Goal: Information Seeking & Learning: Find specific page/section

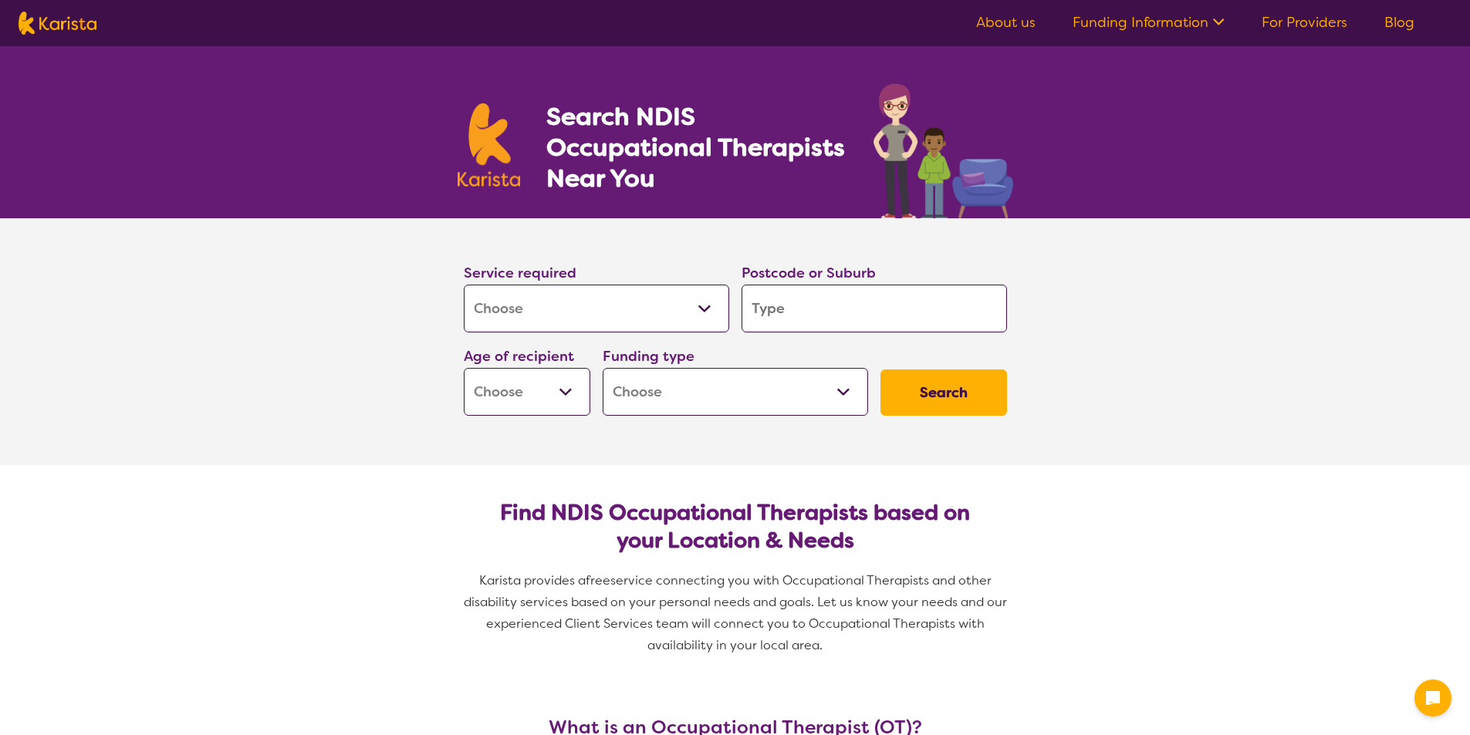
select select "[MEDICAL_DATA]"
click at [778, 309] on input "search" at bounding box center [873, 309] width 265 height 48
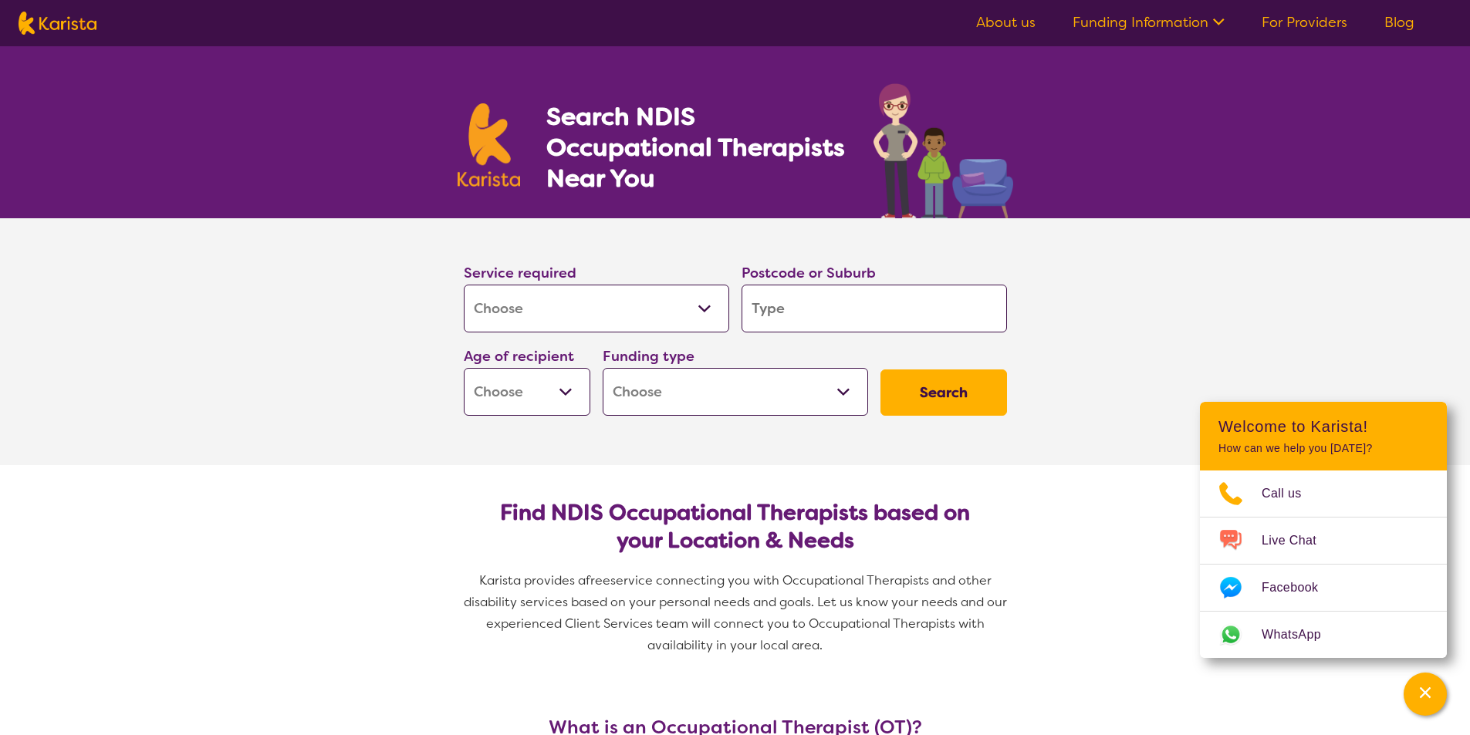
type input "n"
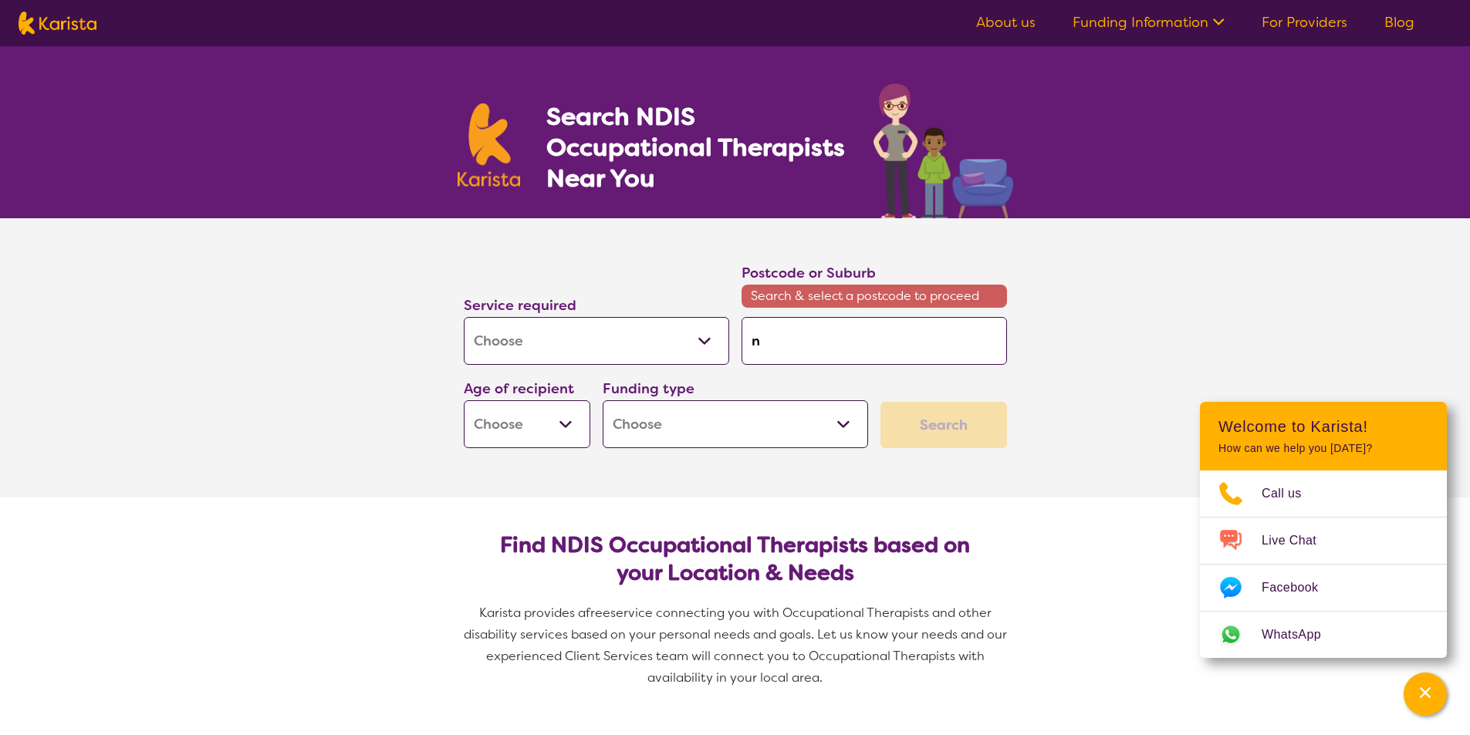
type input "na"
type input "nam"
type input "namb"
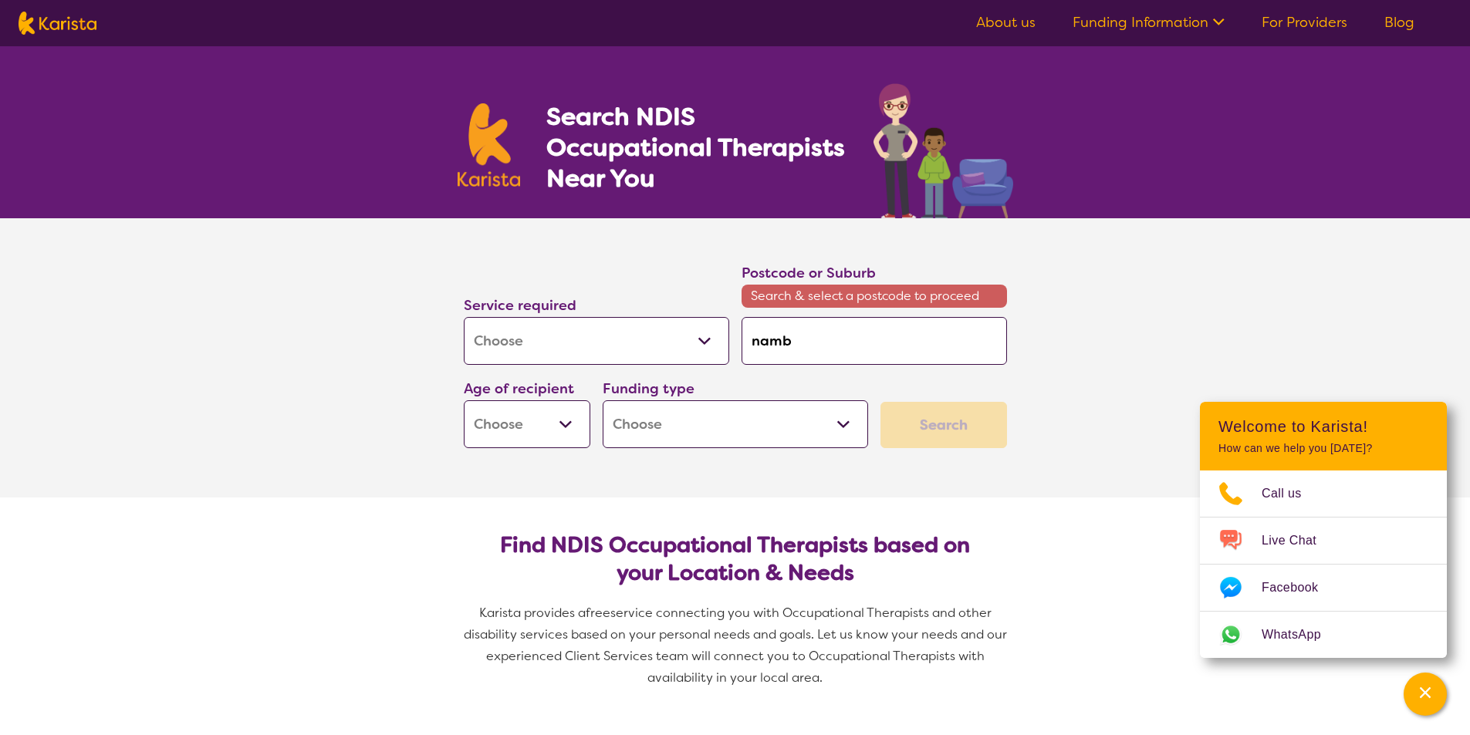
type input "namb"
type input "nambu"
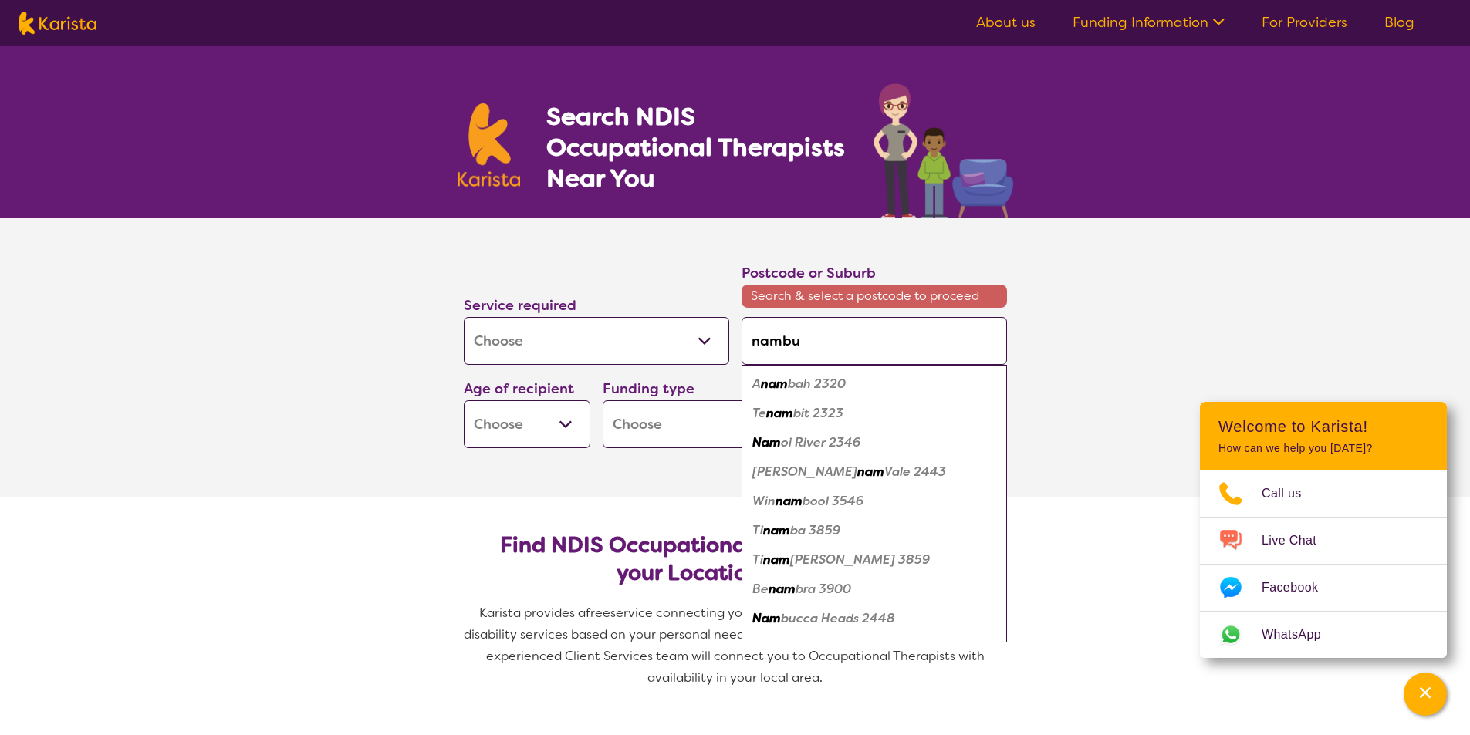
type input "nambuc"
type input "nambucc"
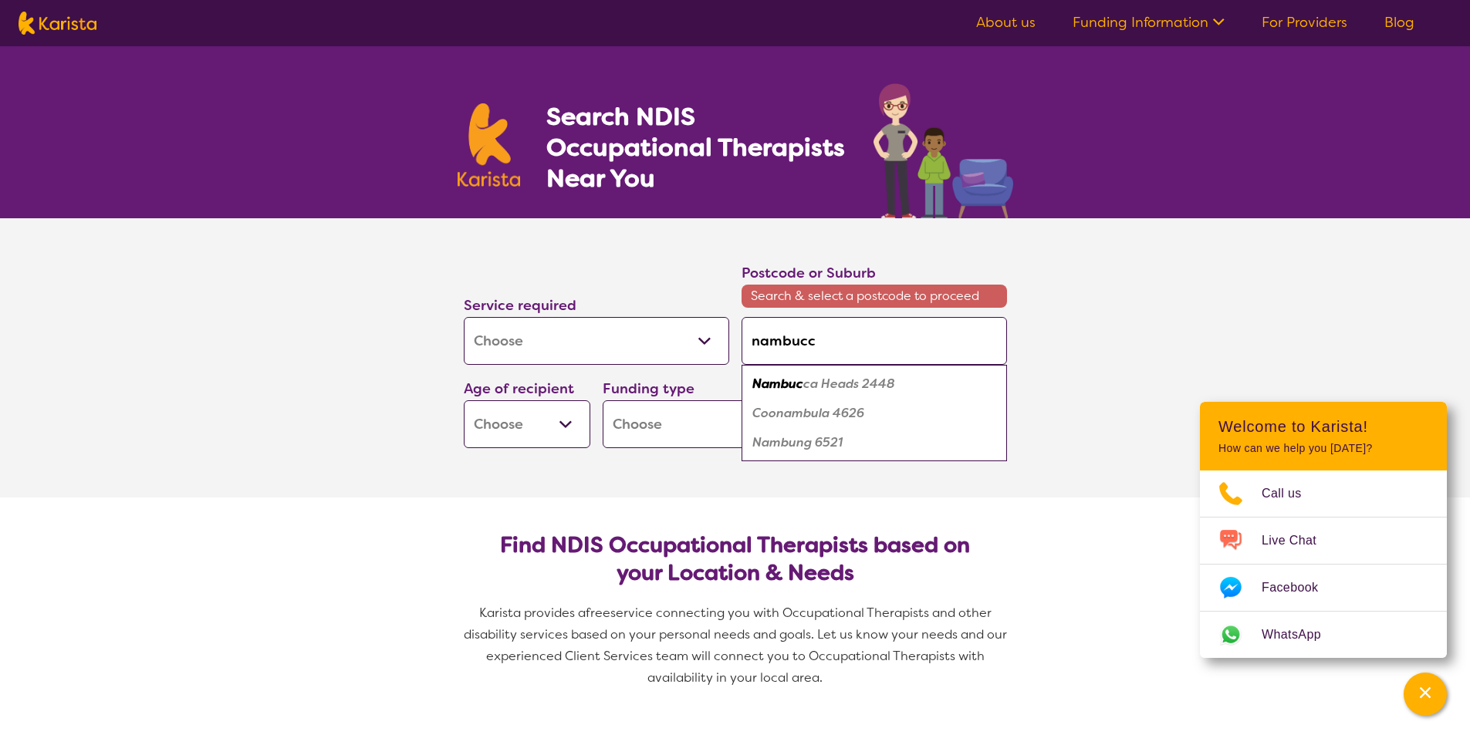
type input "nambucca"
type input "nambucca h"
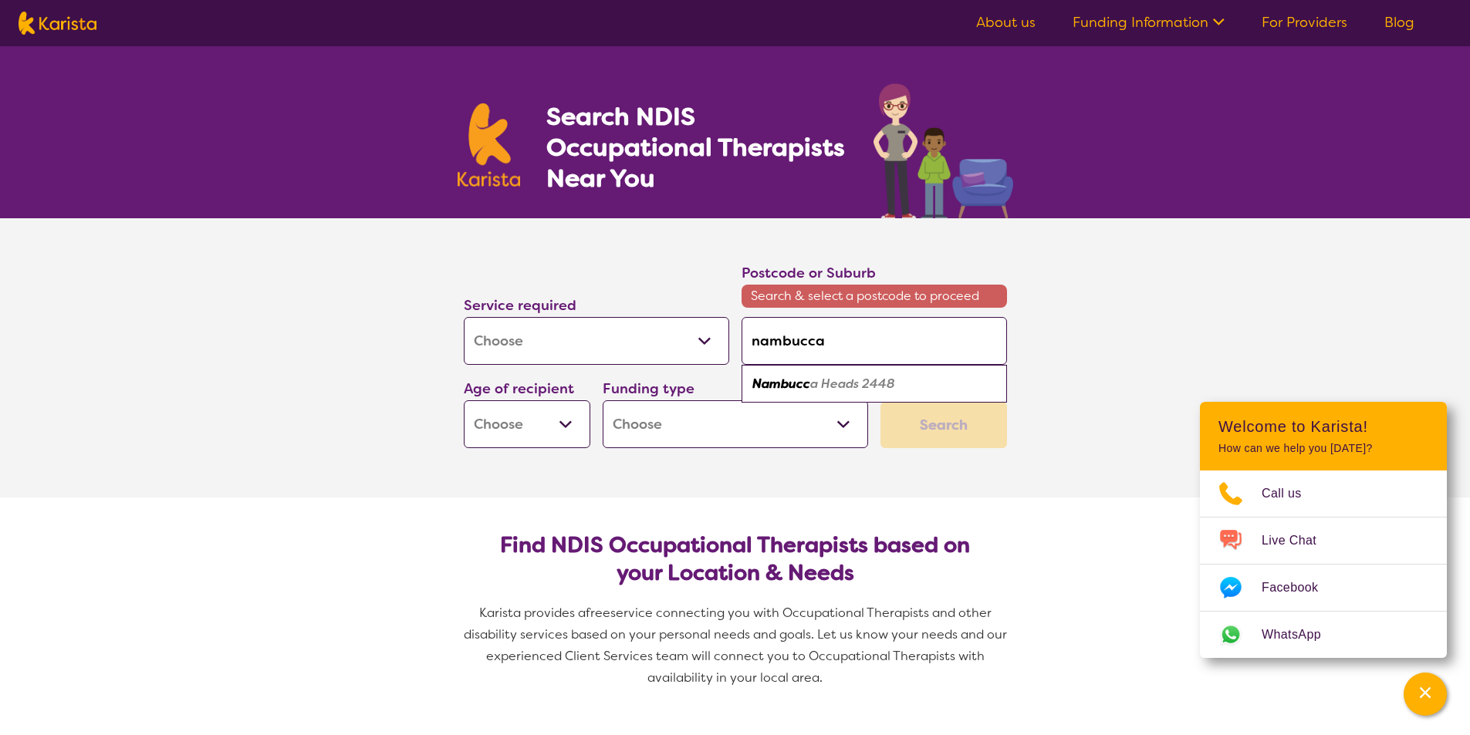
type input "nambucca h"
type input "nambucca he"
type input "nambucca hea"
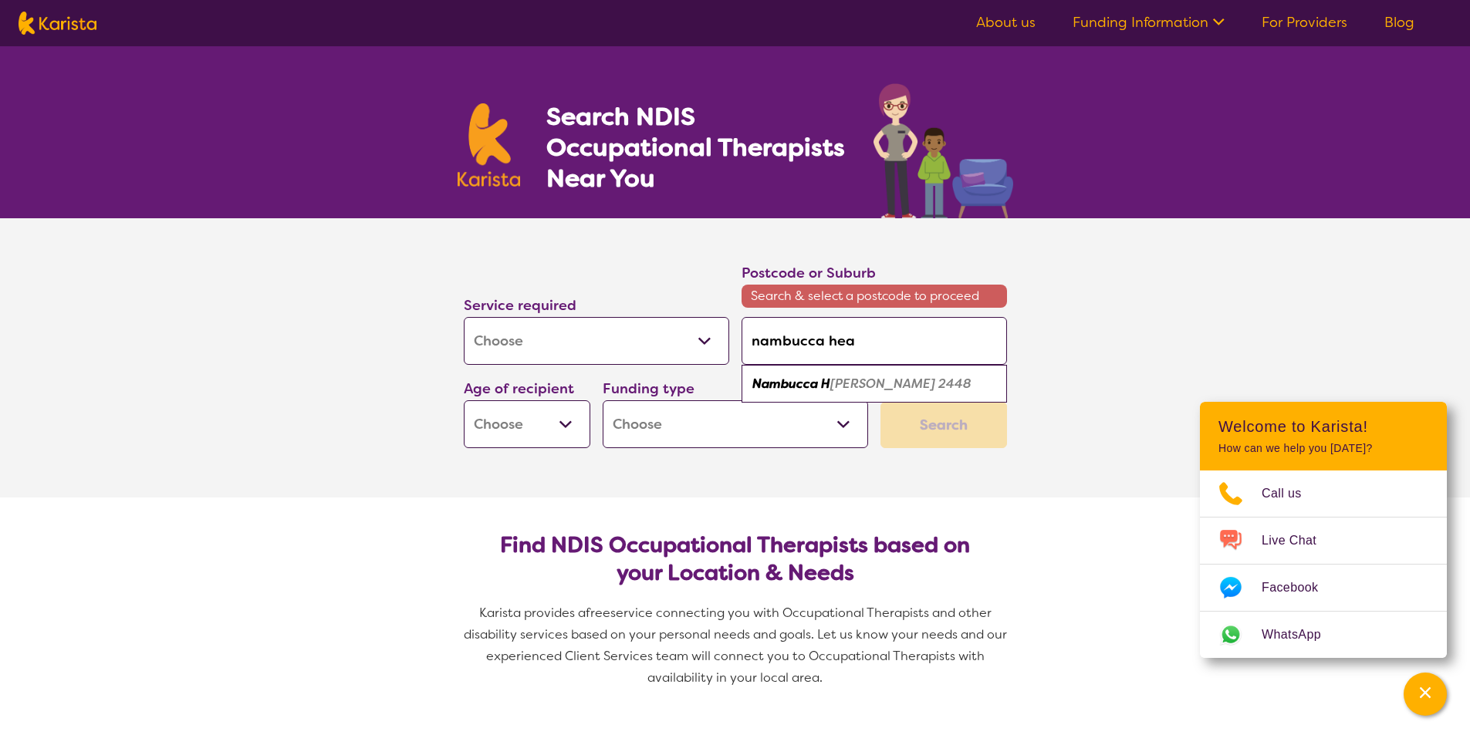
type input "nambucca head"
type input "nambucca heads"
click at [822, 392] on div "Nambucca Heads 2448" at bounding box center [874, 384] width 250 height 29
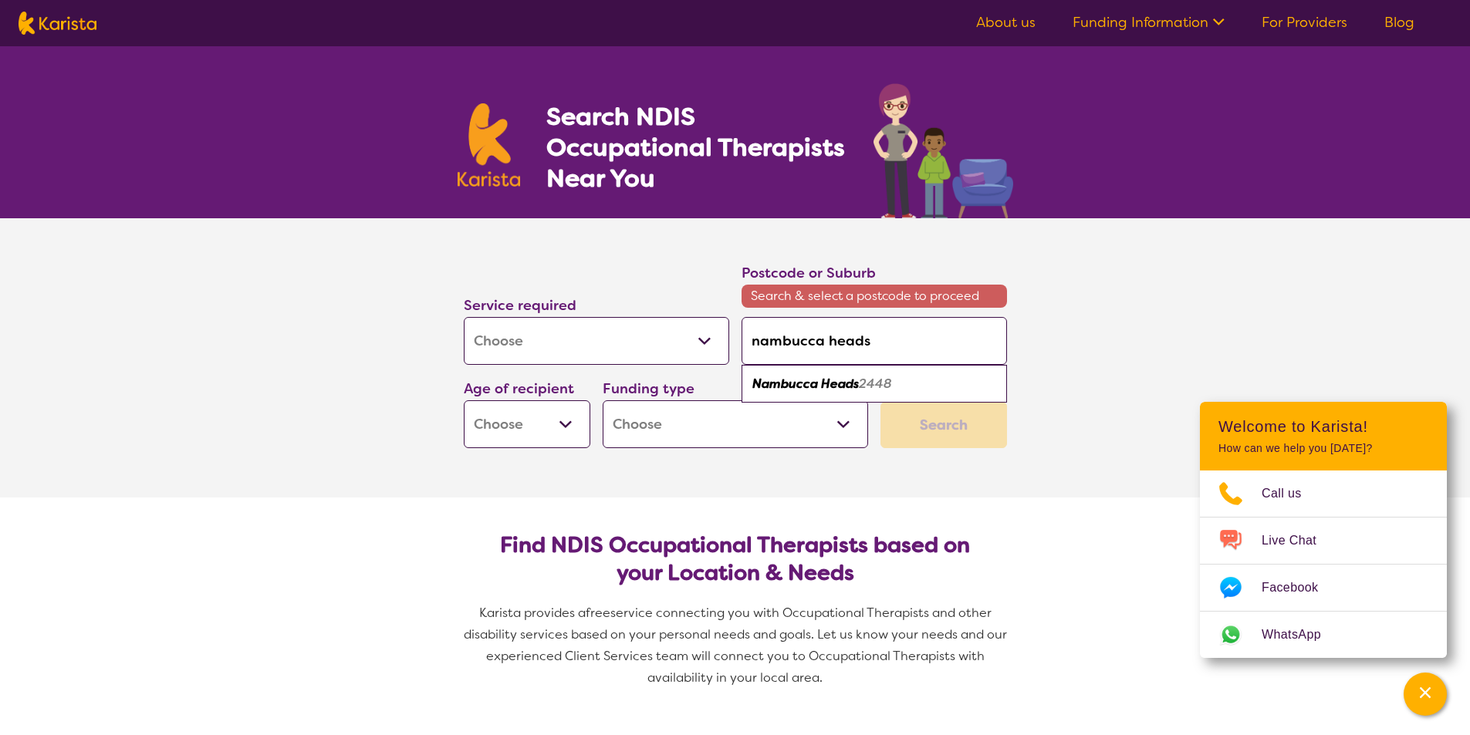
type input "2448"
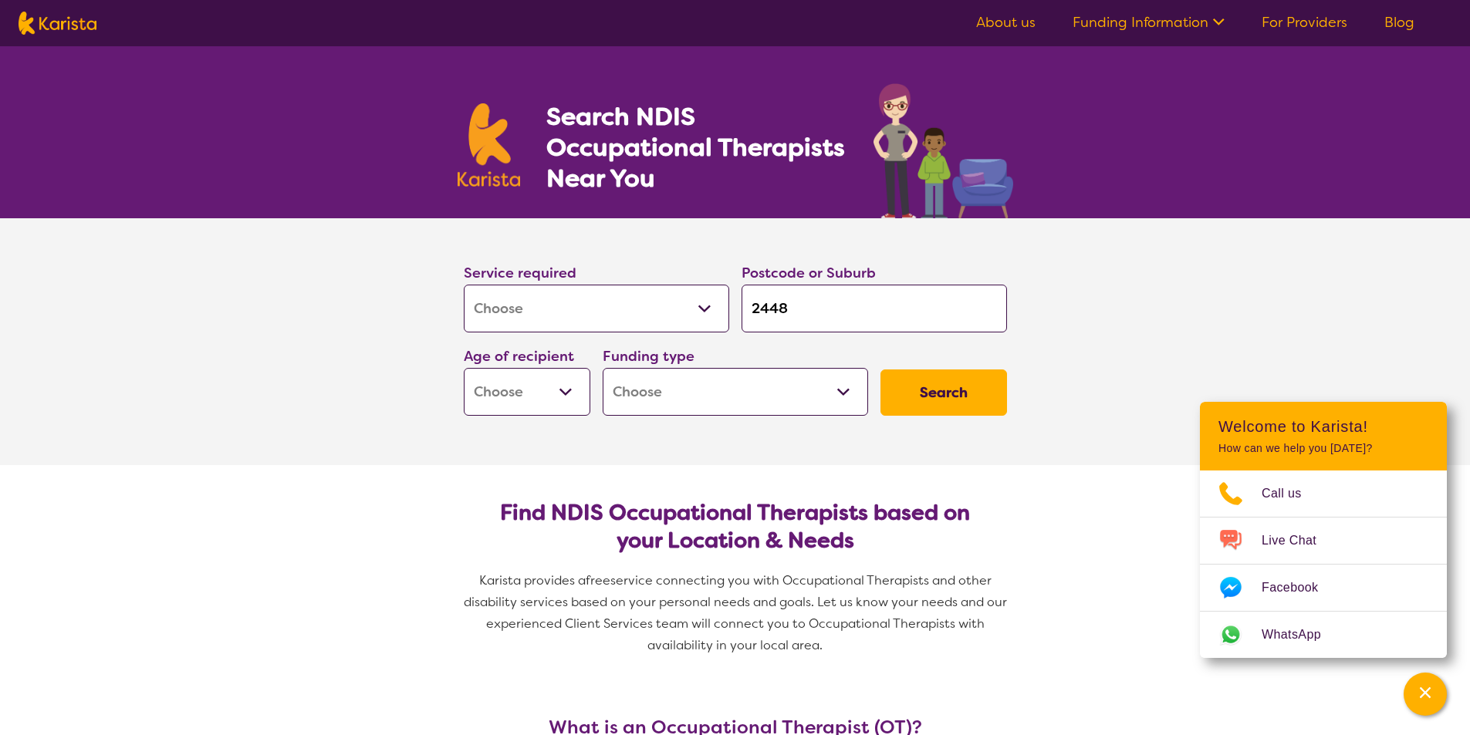
click at [849, 392] on select "Home Care Package (HCP) National Disability Insurance Scheme (NDIS) I don't know" at bounding box center [735, 392] width 265 height 48
select select "NDIS"
click at [603, 368] on select "Home Care Package (HCP) National Disability Insurance Scheme (NDIS) I don't know" at bounding box center [735, 392] width 265 height 48
select select "NDIS"
click at [578, 402] on select "Early Childhood - 0 to 9 Child - 10 to 11 Adolescent - 12 to 17 Adult - 18 to 6…" at bounding box center [527, 392] width 127 height 48
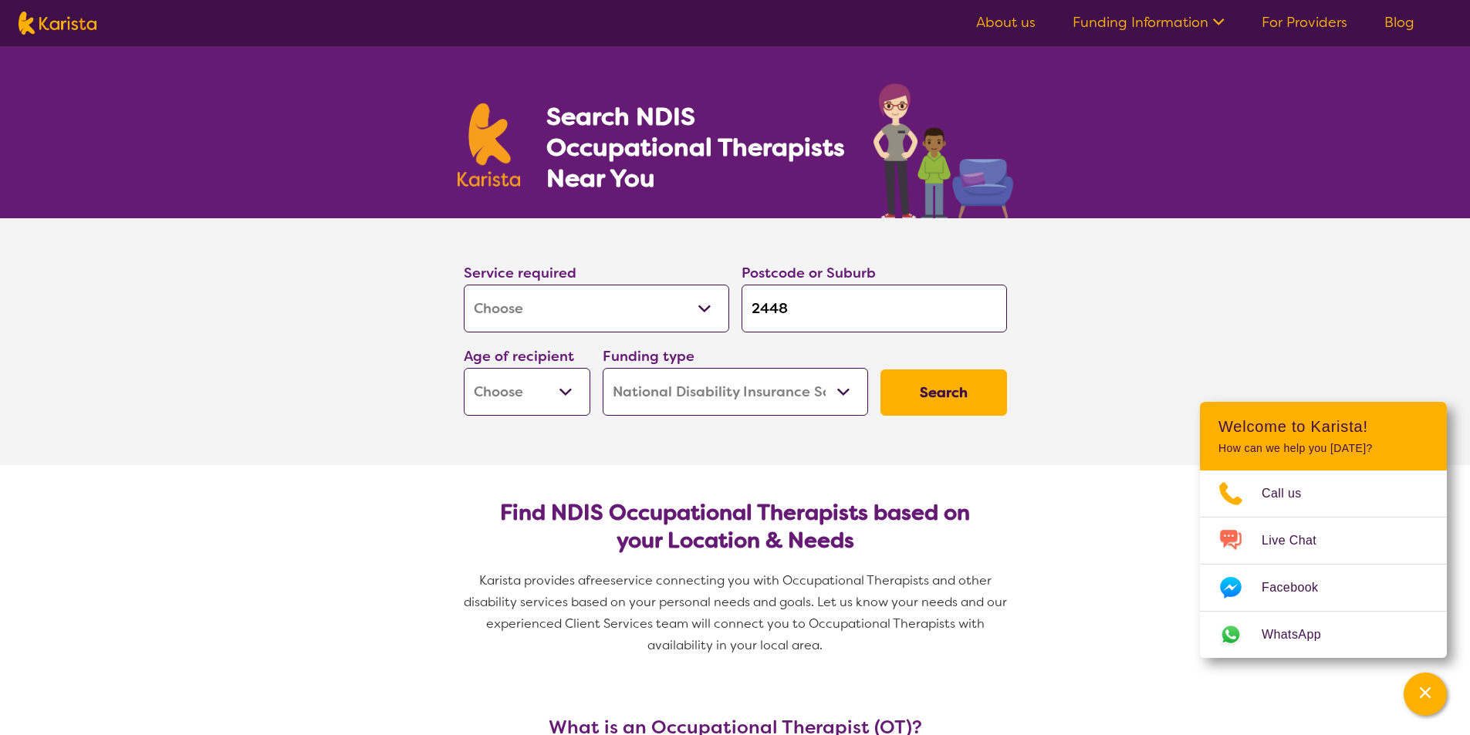
select select "AD"
click at [464, 368] on select "Early Childhood - 0 to 9 Child - 10 to 11 Adolescent - 12 to 17 Adult - 18 to 6…" at bounding box center [527, 392] width 127 height 48
select select "AD"
click at [956, 397] on button "Search" at bounding box center [943, 393] width 127 height 46
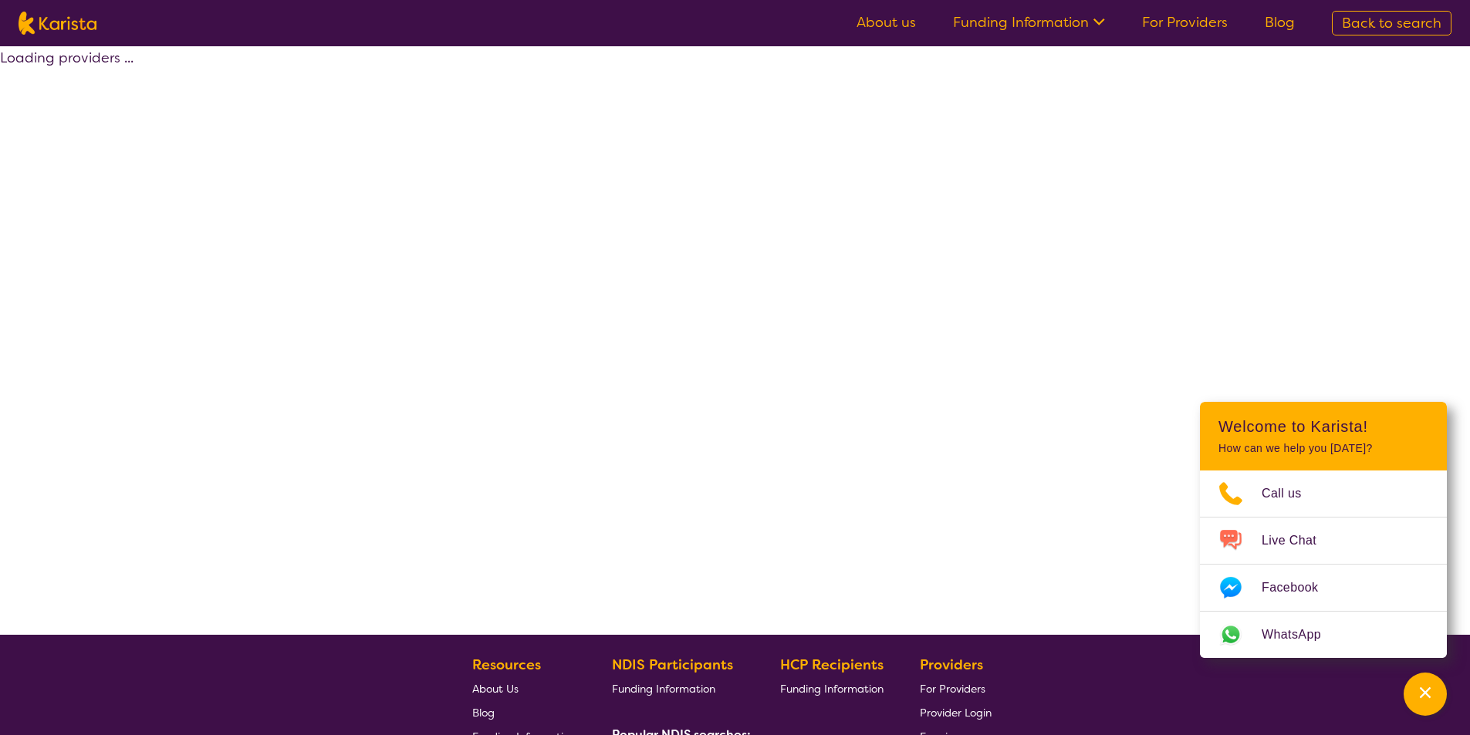
select select "by_score"
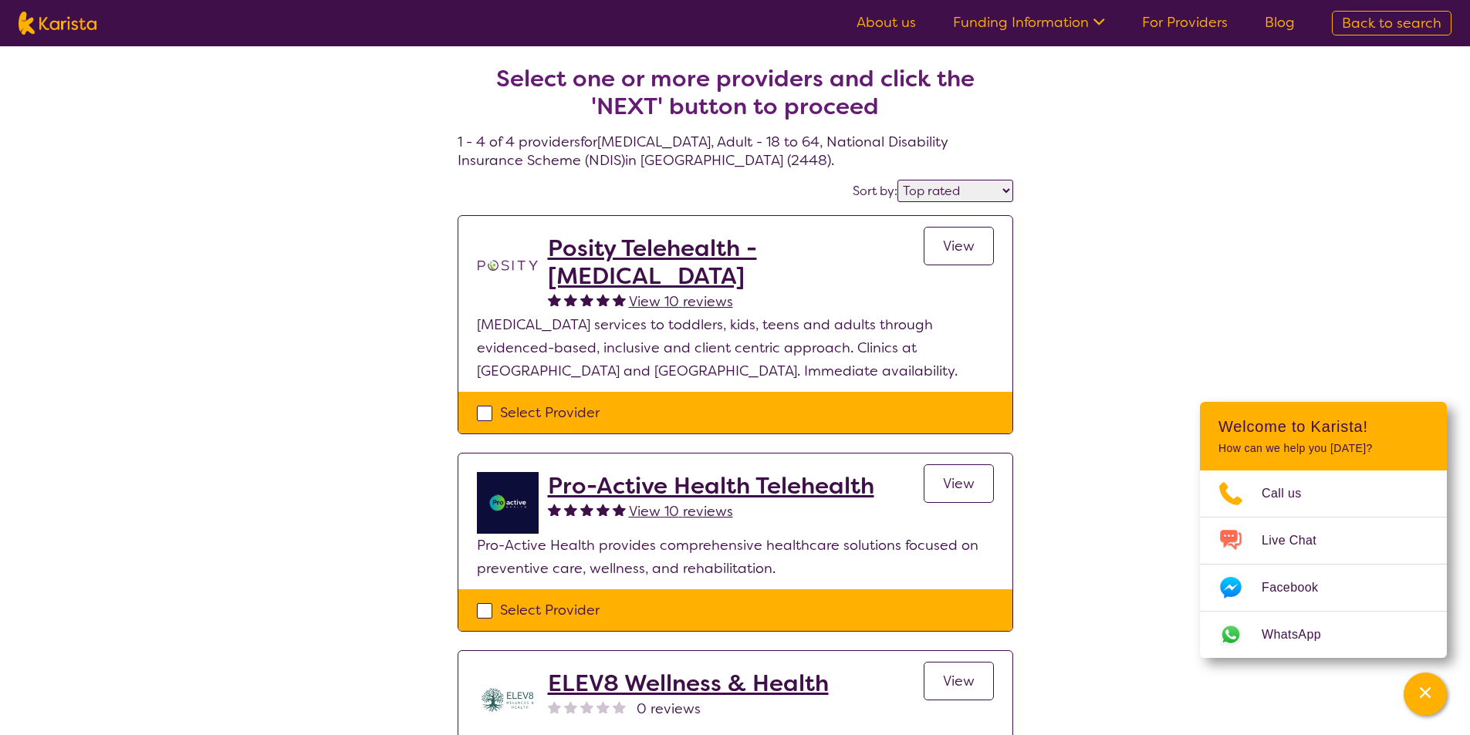
select select "[MEDICAL_DATA]"
select select "AD"
select select "NDIS"
select select "[MEDICAL_DATA]"
select select "AD"
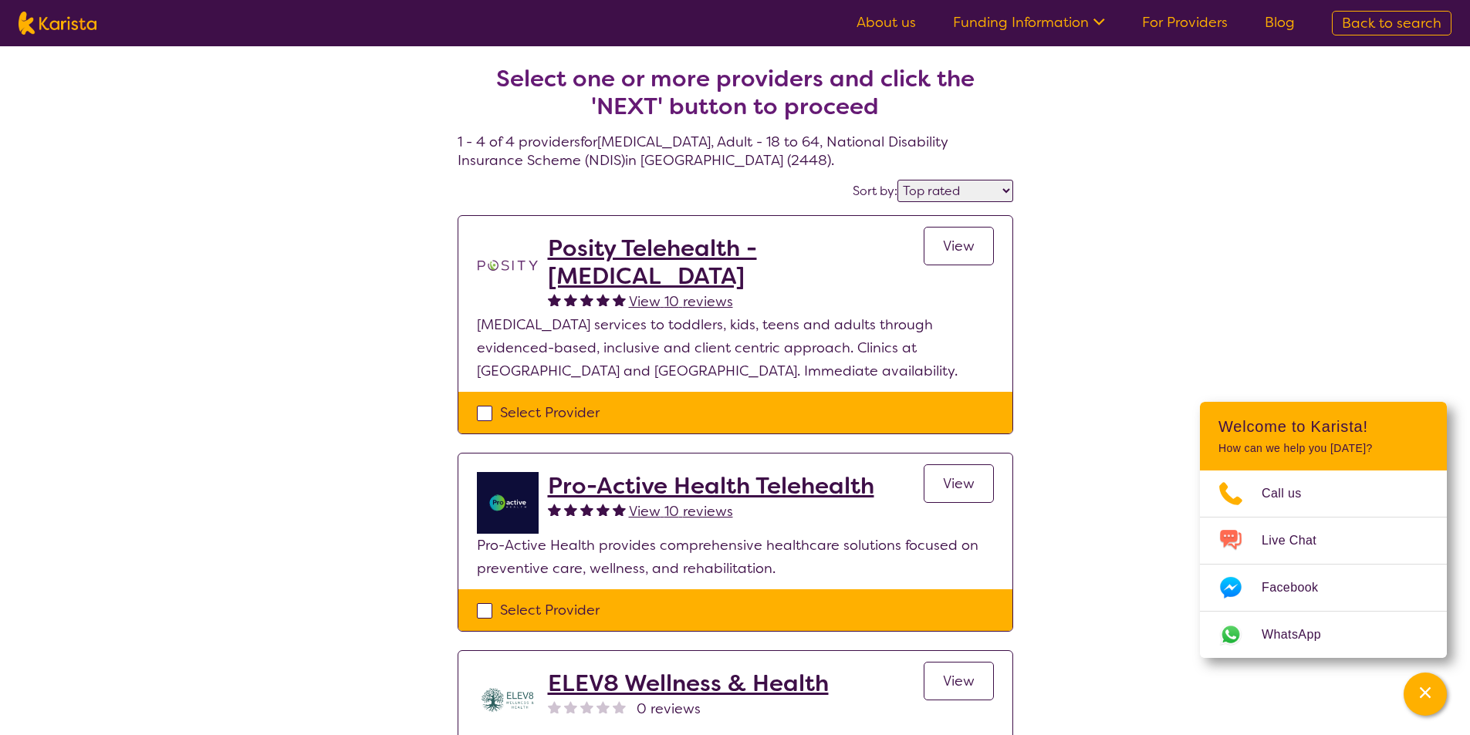
select select "NDIS"
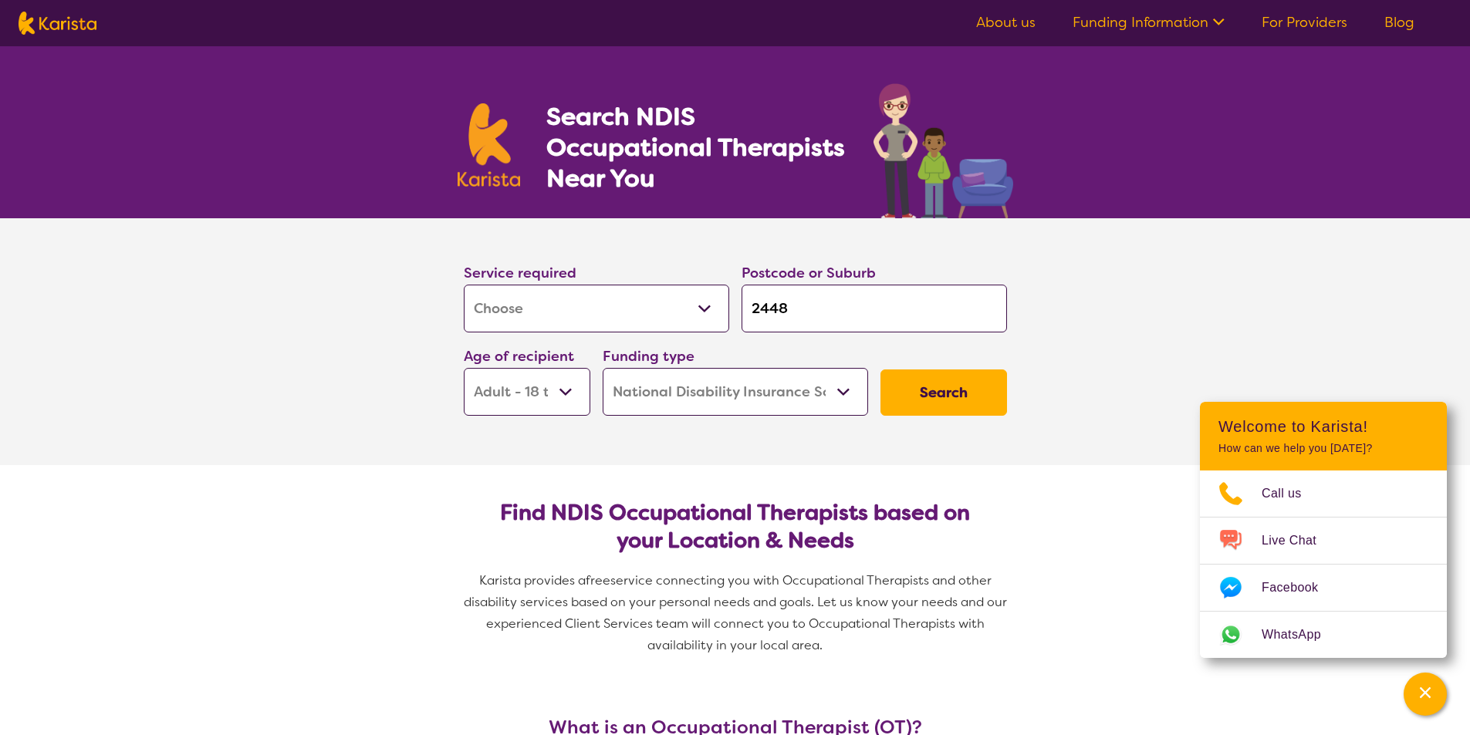
click at [701, 302] on select "Allied Health Assistant Assessment ([MEDICAL_DATA] or [MEDICAL_DATA]) Behaviour…" at bounding box center [596, 309] width 265 height 48
select select "Speech therapy"
click at [464, 285] on select "Allied Health Assistant Assessment ([MEDICAL_DATA] or [MEDICAL_DATA]) Behaviour…" at bounding box center [596, 309] width 265 height 48
select select "Speech therapy"
click at [926, 397] on button "Search" at bounding box center [943, 393] width 127 height 46
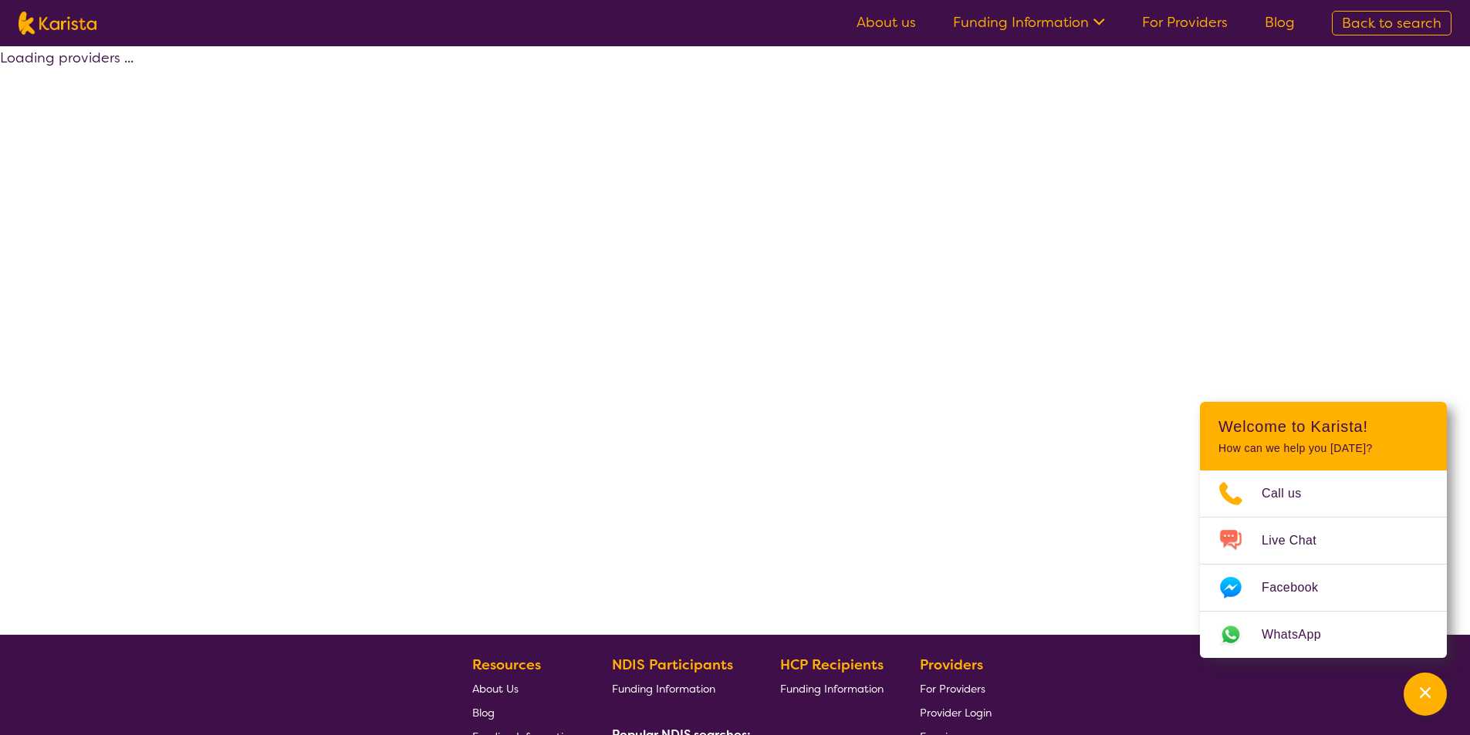
select select "by_score"
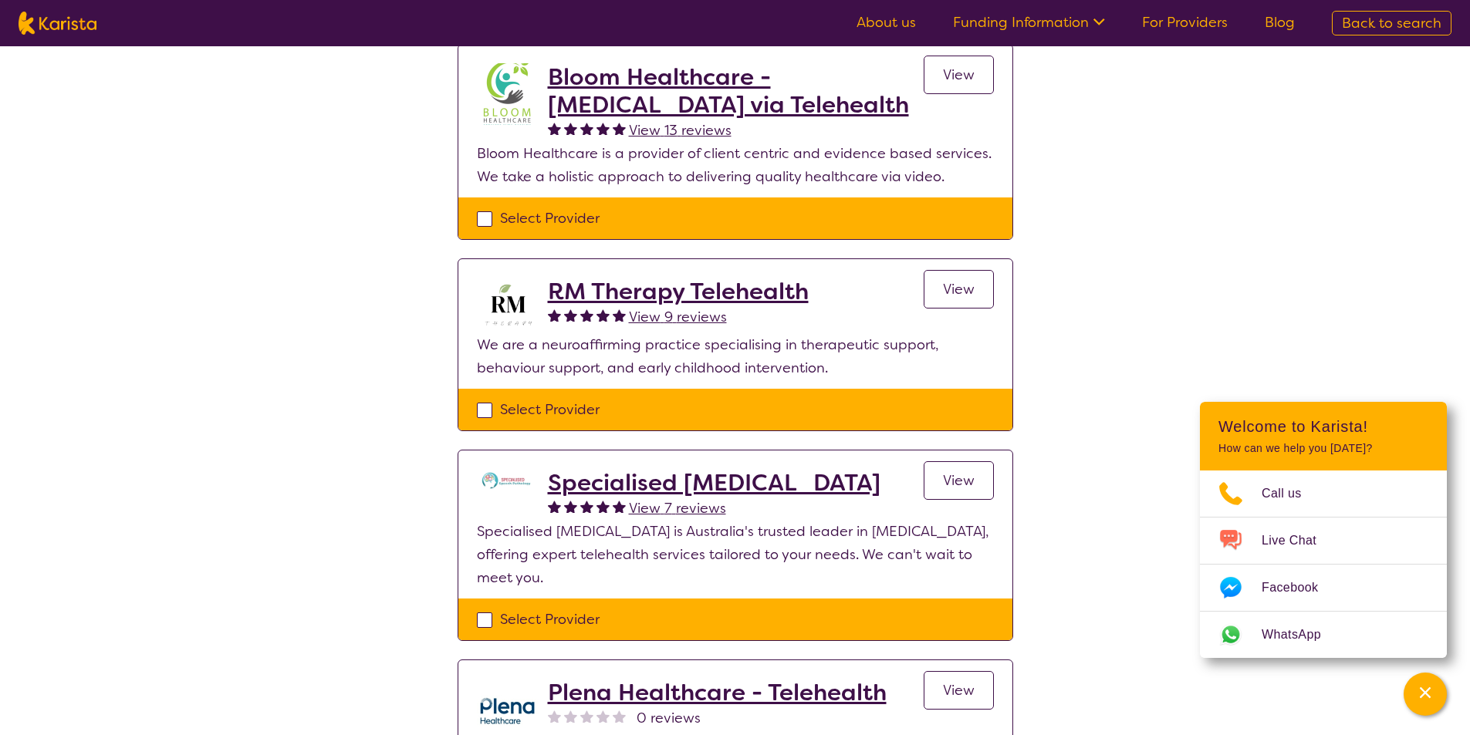
scroll to position [309, 0]
